Goal: Task Accomplishment & Management: Complete application form

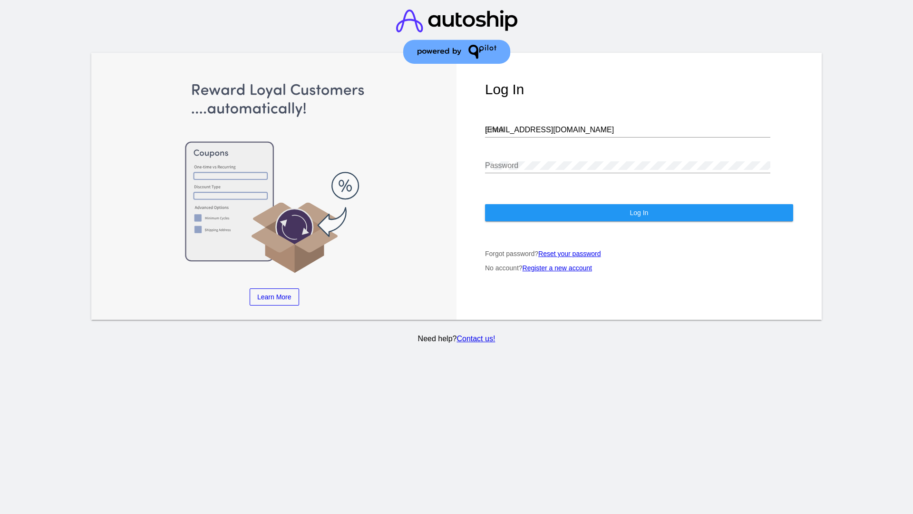
type input "[EMAIL_ADDRESS][DOMAIN_NAME]"
click at [639, 213] on span "Log In" at bounding box center [639, 213] width 19 height 8
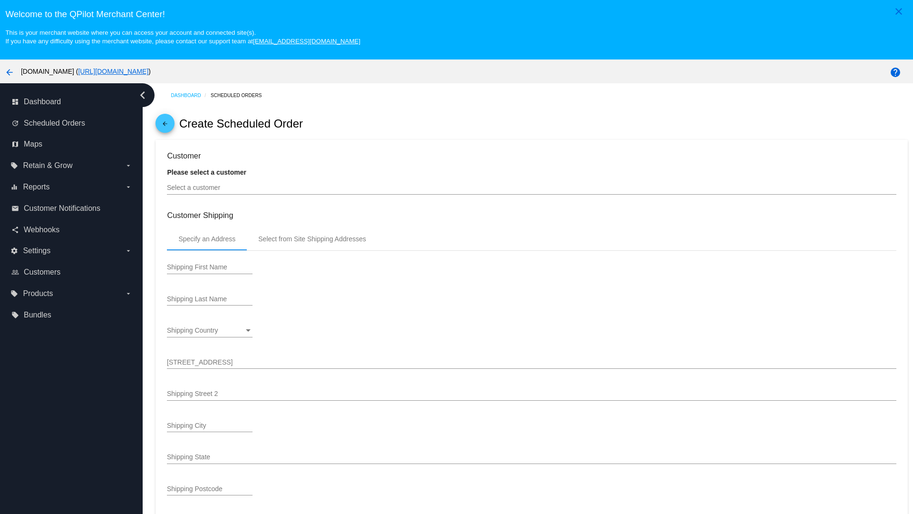
click at [532, 187] on input "Select a customer" at bounding box center [531, 188] width 729 height 8
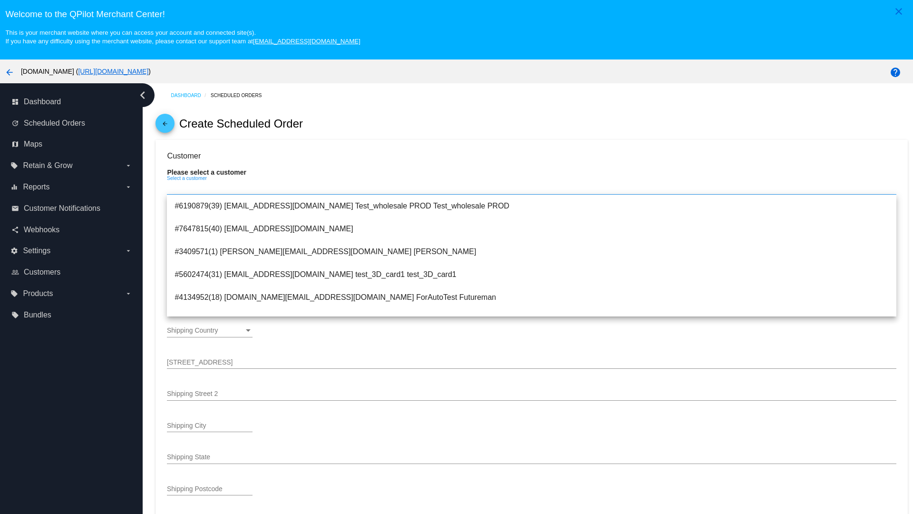
type input "ForSO"
type input "Futureman"
type input "1 Main St 1"
type input "San Jose"
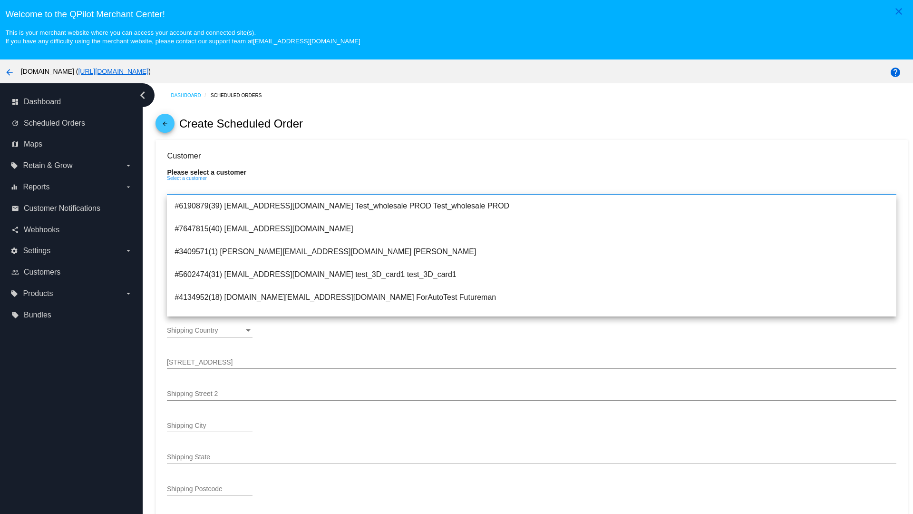
type input "95131"
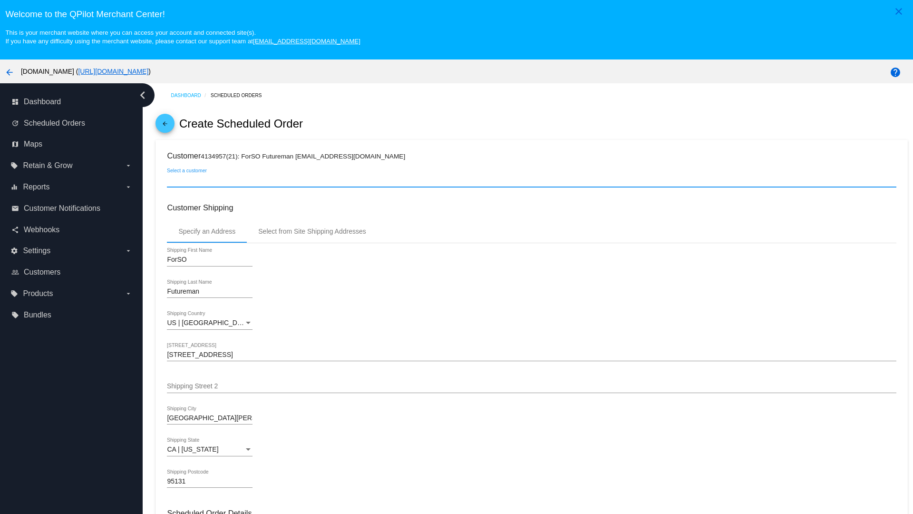
scroll to position [337, 0]
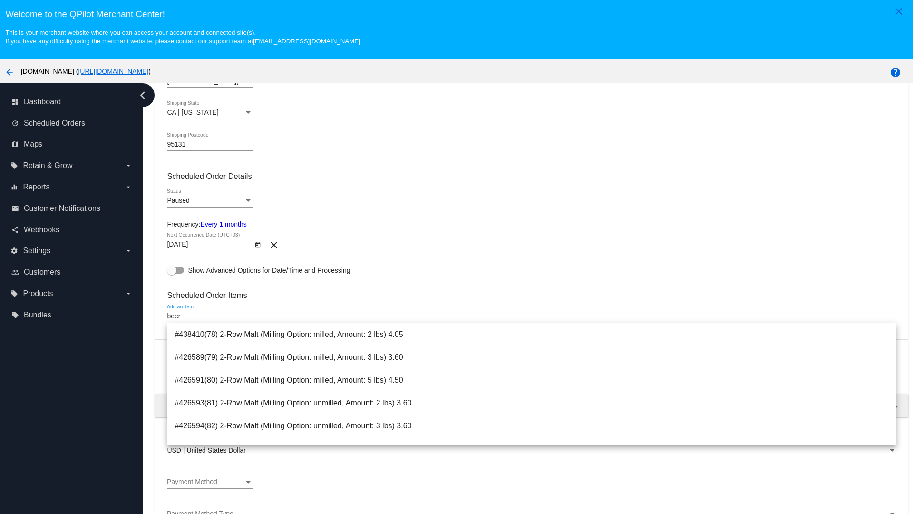
type input "beer"
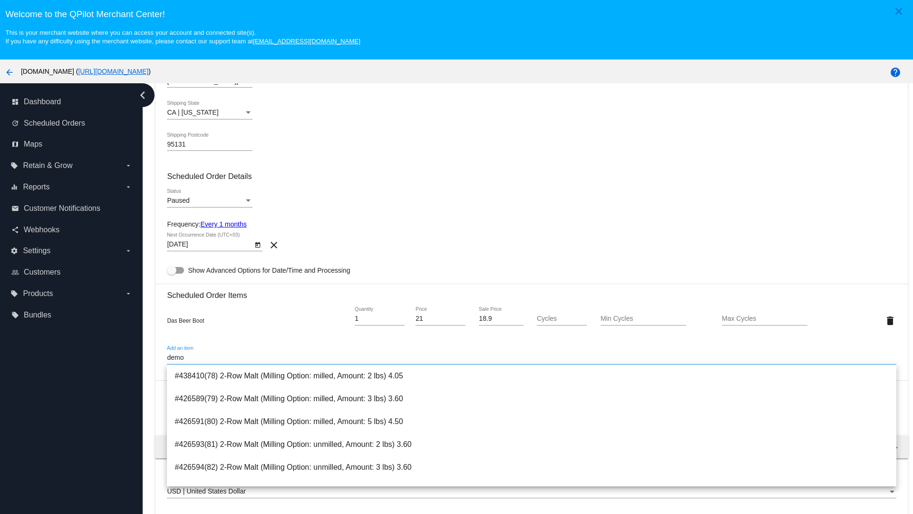
type input "demo"
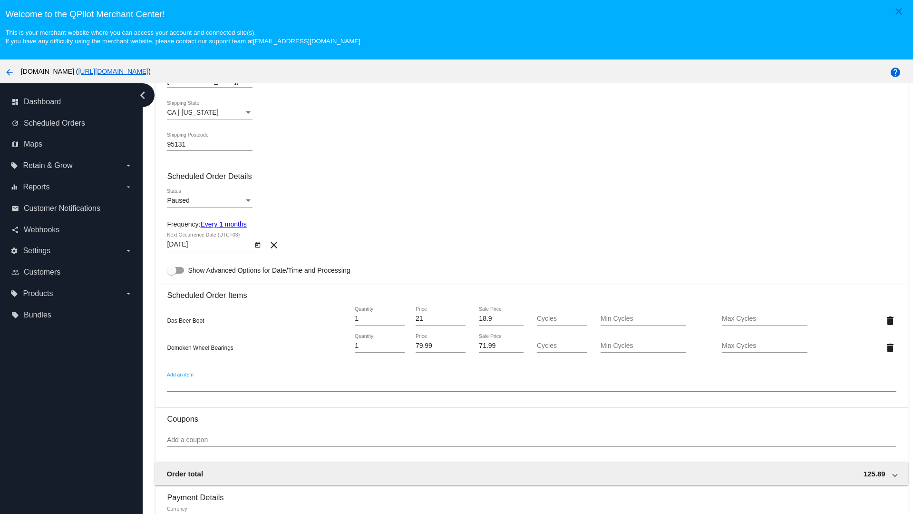
scroll to position [59, 0]
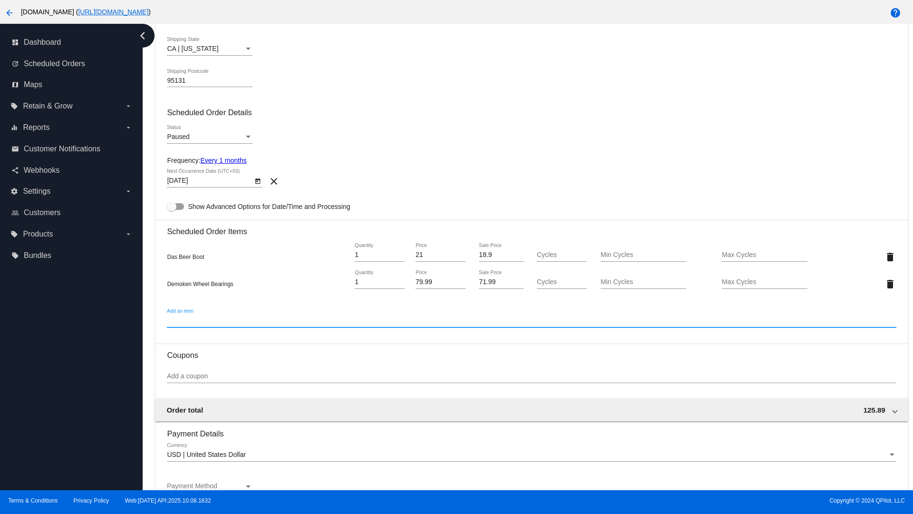
click at [248, 486] on div "Payment Method" at bounding box center [248, 486] width 5 height 2
